Goal: Task Accomplishment & Management: Use online tool/utility

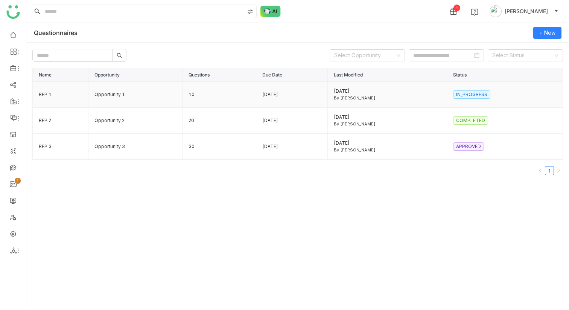
click at [468, 104] on td "IN_PROGRESS" at bounding box center [505, 95] width 116 height 26
click at [401, 90] on div "2021-01-01" at bounding box center [387, 91] width 107 height 7
click at [44, 97] on td "RFP 1" at bounding box center [61, 95] width 56 height 26
click at [470, 105] on td "IN_PROGRESS" at bounding box center [505, 95] width 116 height 26
click at [470, 96] on nz-tag "IN_PROGRESS" at bounding box center [471, 94] width 37 height 8
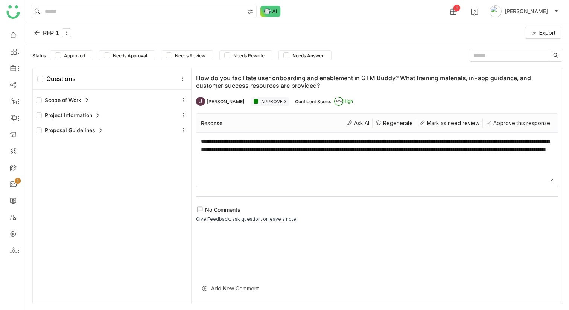
click at [37, 35] on icon at bounding box center [37, 33] width 6 height 6
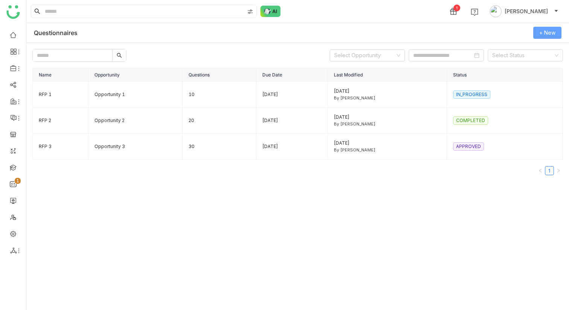
click at [540, 33] on span "+ New" at bounding box center [547, 33] width 16 height 8
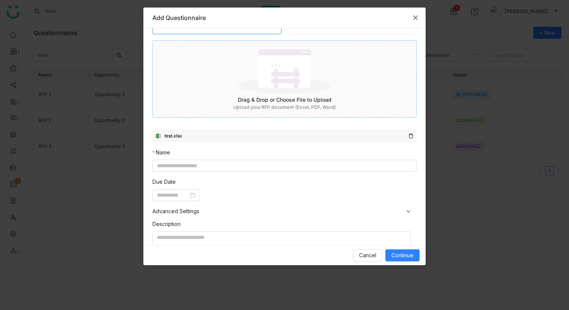
scroll to position [44, 0]
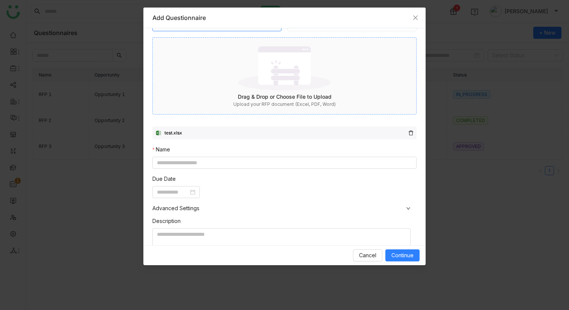
click at [289, 87] on img at bounding box center [284, 68] width 93 height 49
click at [374, 256] on span "Cancel" at bounding box center [367, 255] width 17 height 8
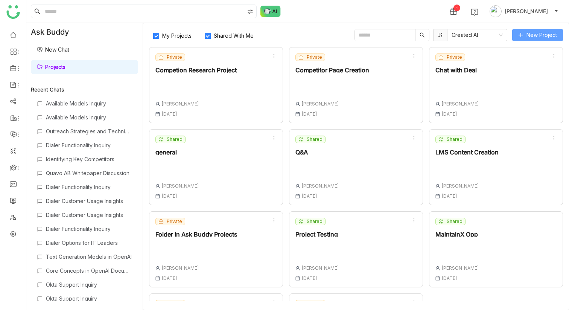
click at [528, 34] on span "New Project" at bounding box center [541, 35] width 30 height 8
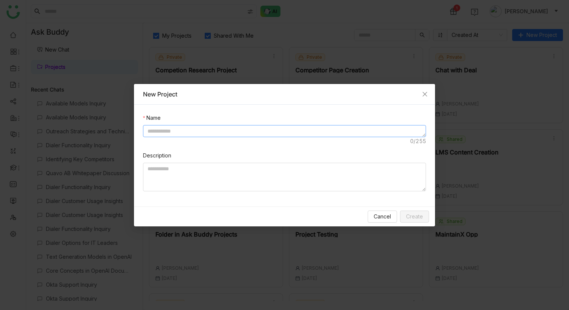
click at [239, 134] on textarea at bounding box center [284, 131] width 283 height 12
type textarea "**********"
click at [419, 216] on span "Create" at bounding box center [414, 216] width 17 height 8
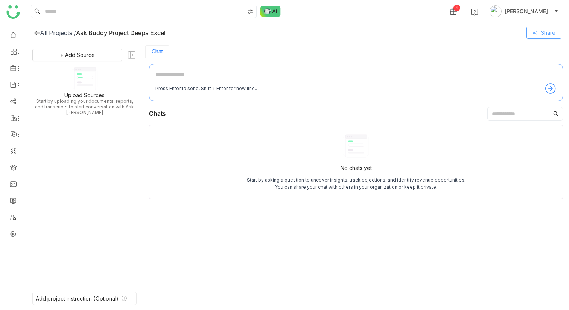
click at [538, 31] on button "Share" at bounding box center [543, 33] width 35 height 12
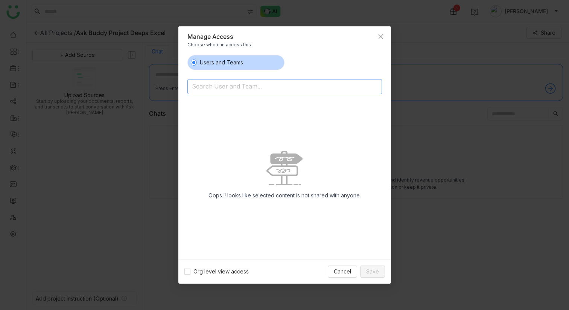
click at [244, 89] on input at bounding box center [265, 87] width 147 height 12
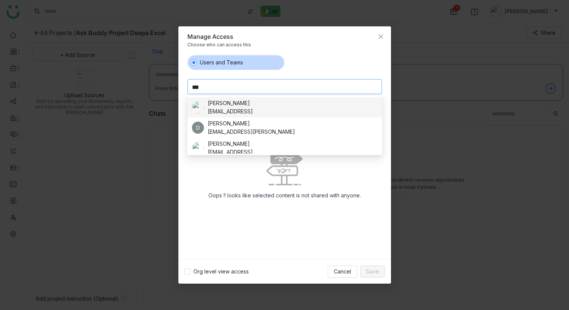
type input "***"
click at [235, 110] on div "deepak@gtmbuddy.ai" at bounding box center [230, 111] width 45 height 8
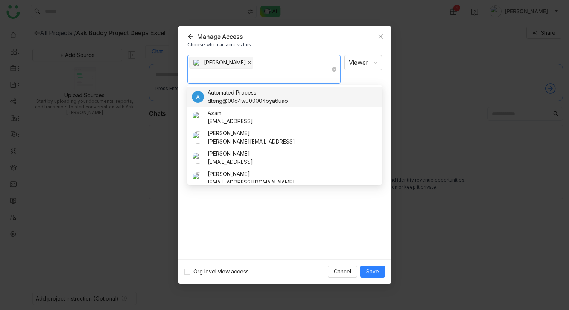
click at [251, 61] on icon at bounding box center [250, 63] width 4 height 4
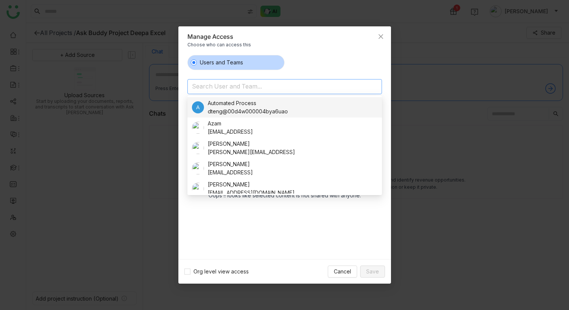
click at [235, 88] on input at bounding box center [265, 87] width 147 height 12
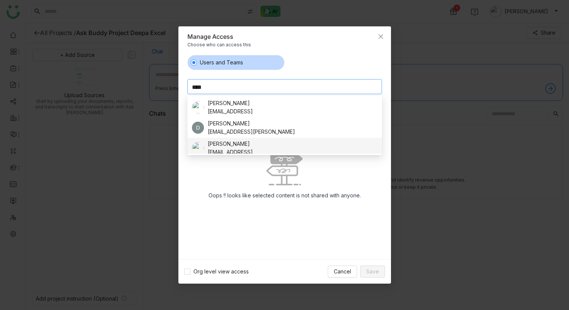
scroll to position [5, 0]
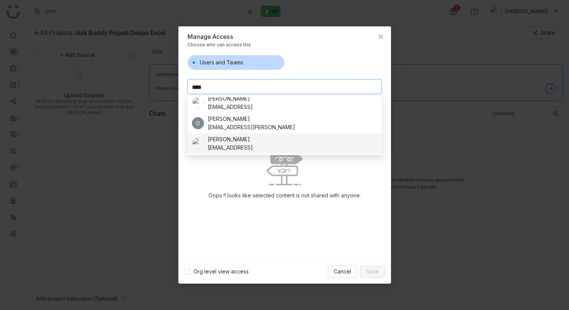
type input "****"
click at [231, 143] on div "Deepa Kushwaha" at bounding box center [230, 139] width 45 height 8
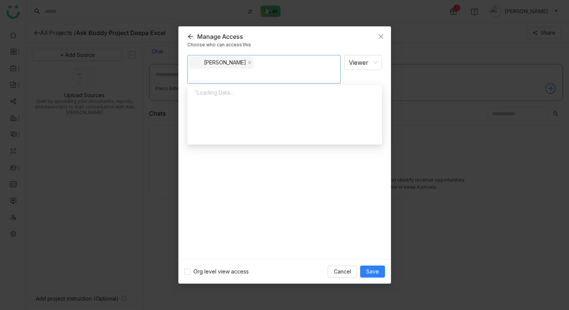
scroll to position [0, 0]
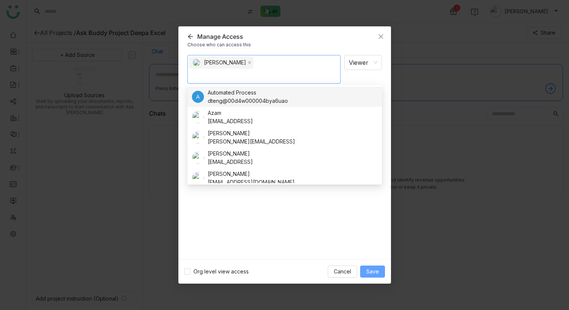
click at [374, 275] on span "Save" at bounding box center [372, 271] width 13 height 8
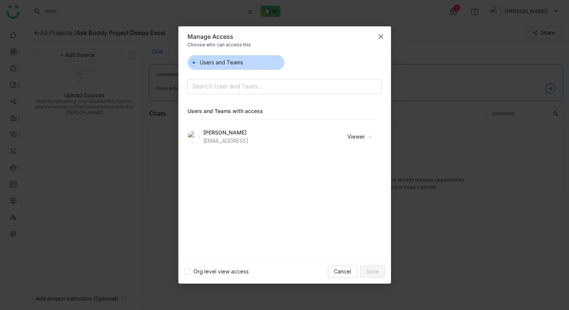
click at [379, 35] on icon "Close" at bounding box center [381, 36] width 6 height 6
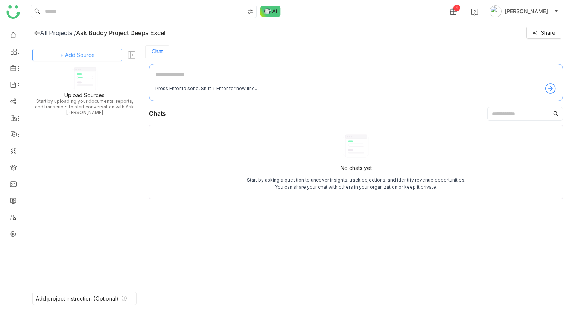
click at [87, 53] on span "+ Add Source" at bounding box center [77, 55] width 35 height 8
click at [90, 94] on span "Upload from Computer" at bounding box center [86, 91] width 49 height 7
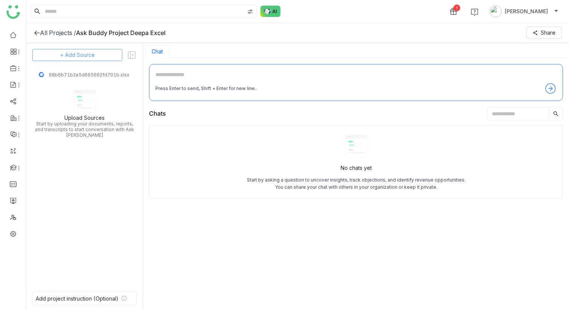
click at [88, 53] on span "+ Add Source" at bounding box center [77, 55] width 35 height 8
click at [87, 91] on span "Upload from Computer" at bounding box center [82, 91] width 49 height 7
click at [106, 55] on button "+ Add Source" at bounding box center [77, 55] width 90 height 12
click at [93, 89] on span "Upload from Computer" at bounding box center [82, 91] width 49 height 7
